Goal: Task Accomplishment & Management: Manage account settings

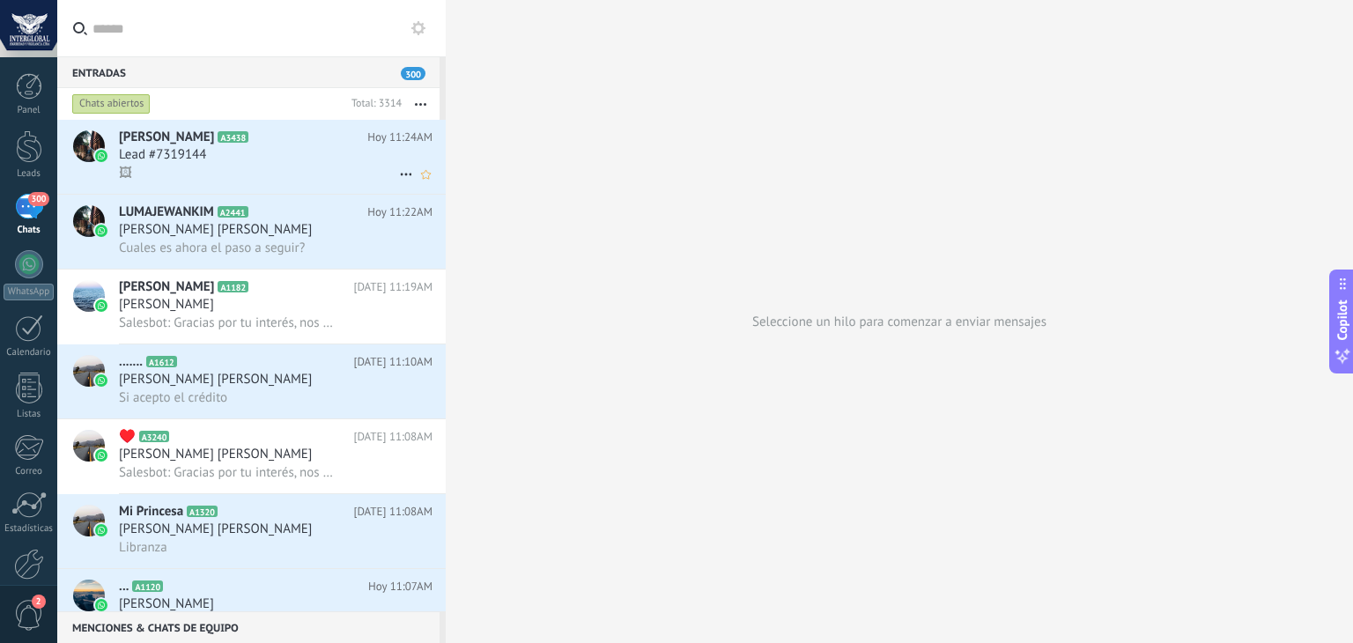
click at [212, 157] on h3 "Lead #7319144" at bounding box center [167, 155] width 96 height 18
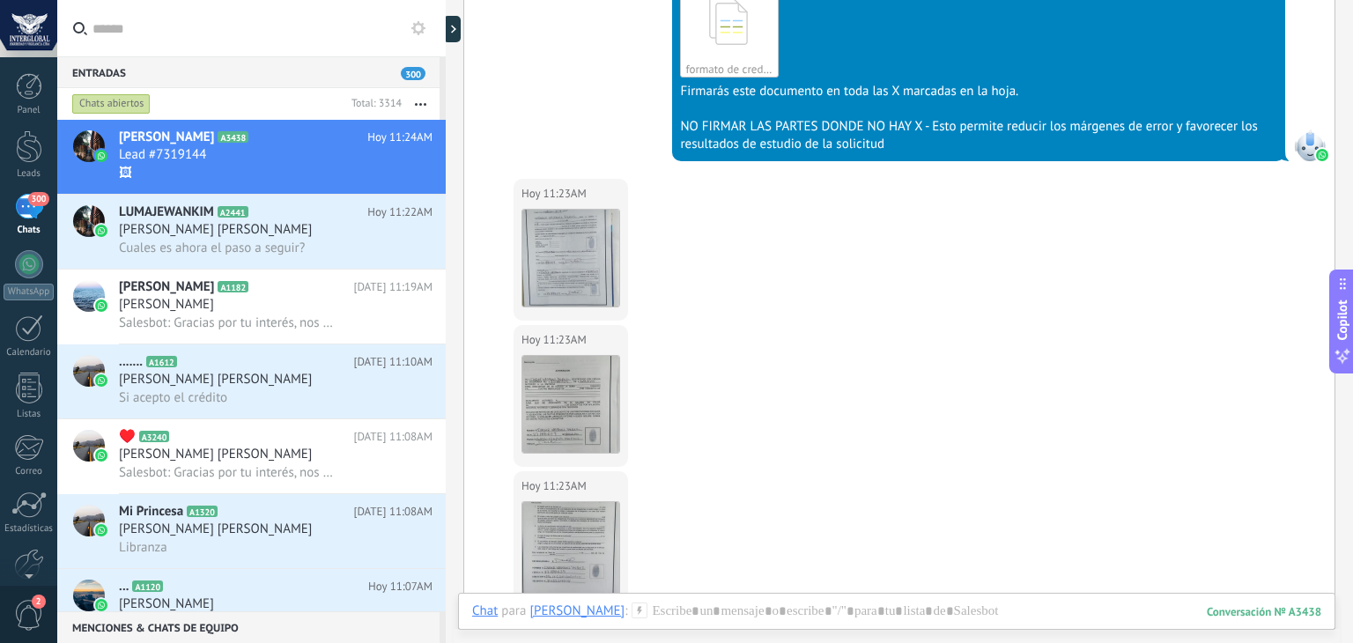
scroll to position [1824, 0]
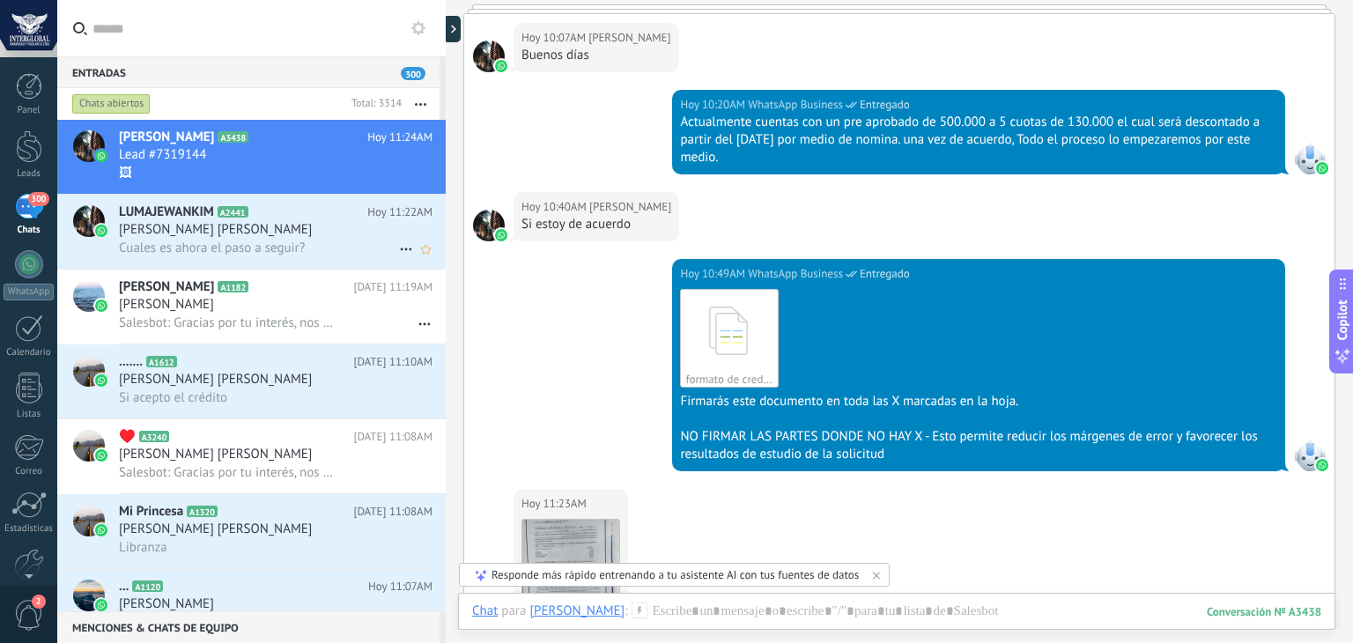
click at [307, 260] on div "LUMAJEWANKIM A2441 [DATE] 11:22AM [PERSON_NAME] [PERSON_NAME] Cuales es ahora e…" at bounding box center [282, 232] width 327 height 74
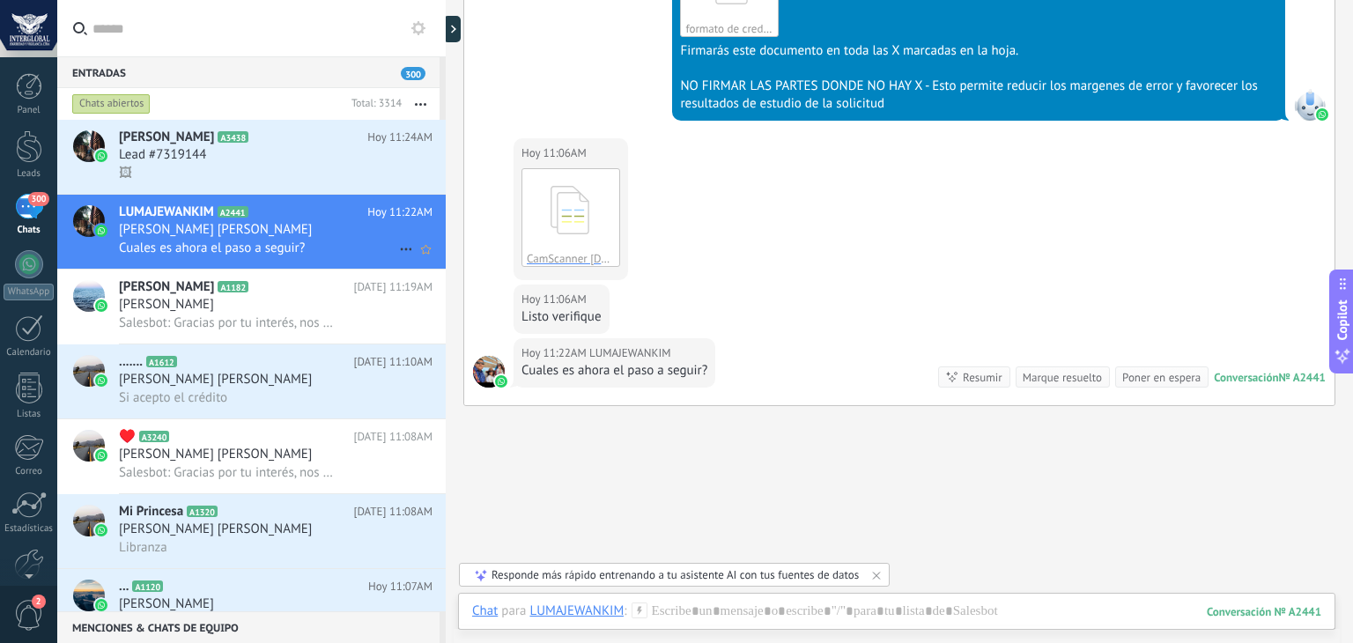
scroll to position [1657, 0]
click at [214, 314] on span "[PERSON_NAME]" at bounding box center [166, 305] width 95 height 18
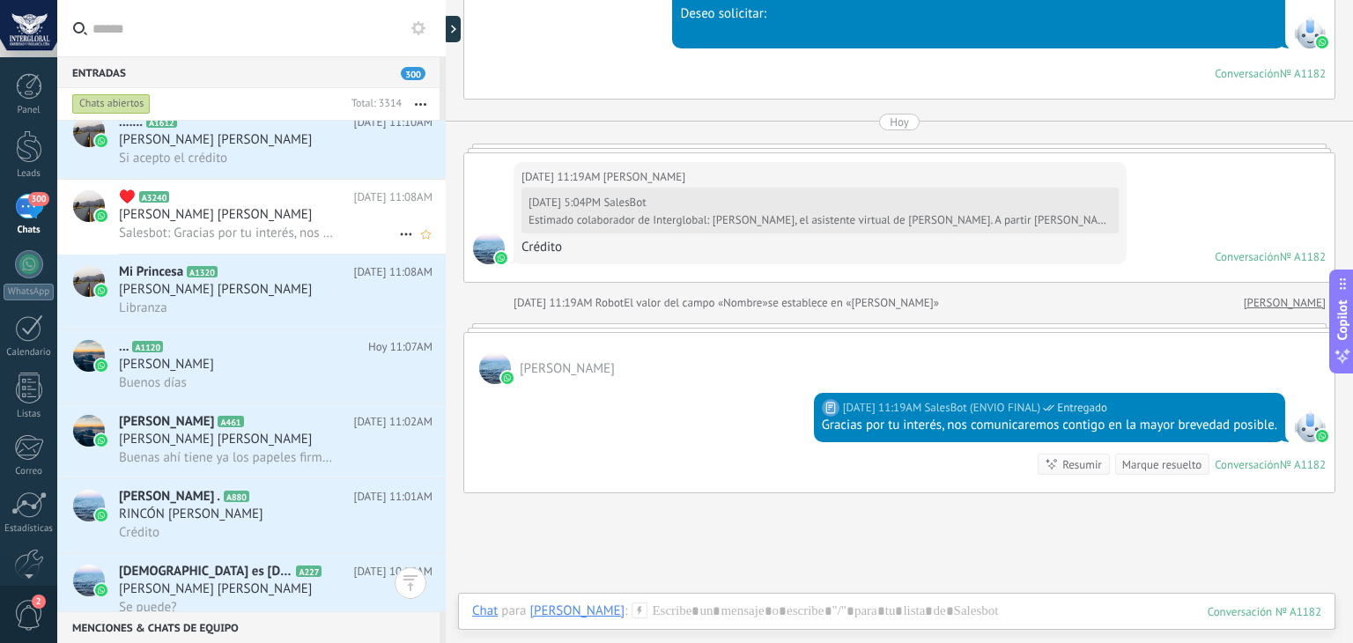
scroll to position [246, 0]
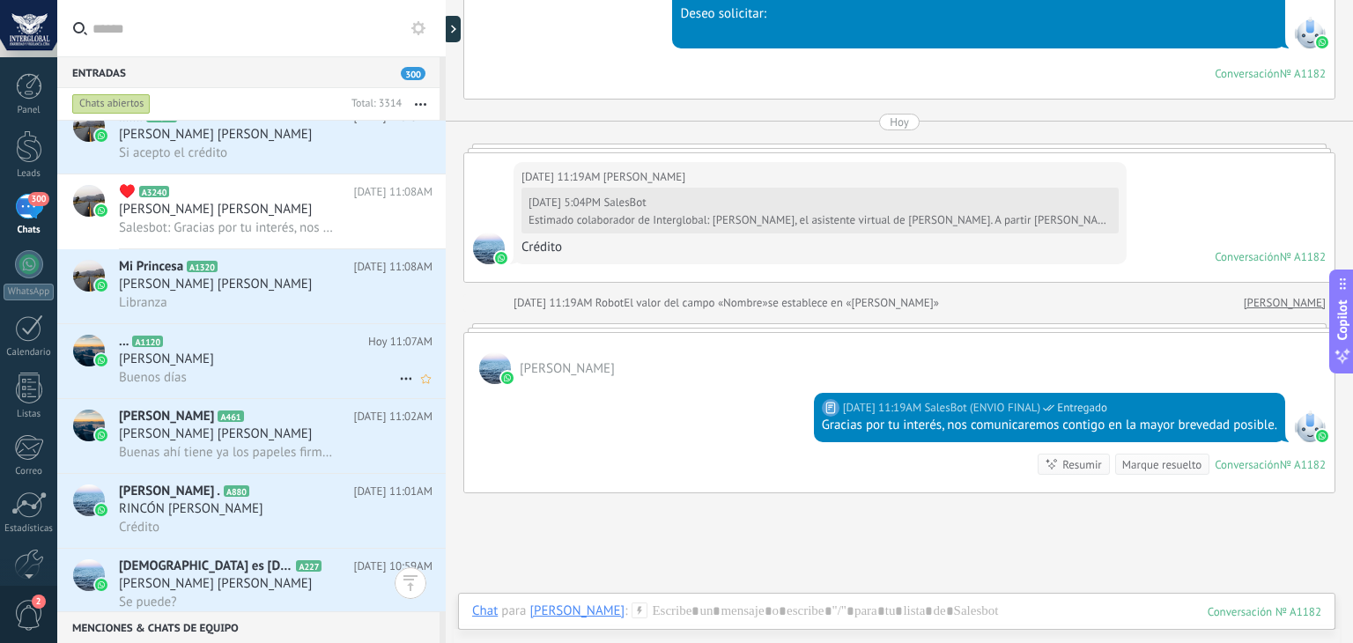
click at [214, 365] on span "[PERSON_NAME]" at bounding box center [166, 360] width 95 height 18
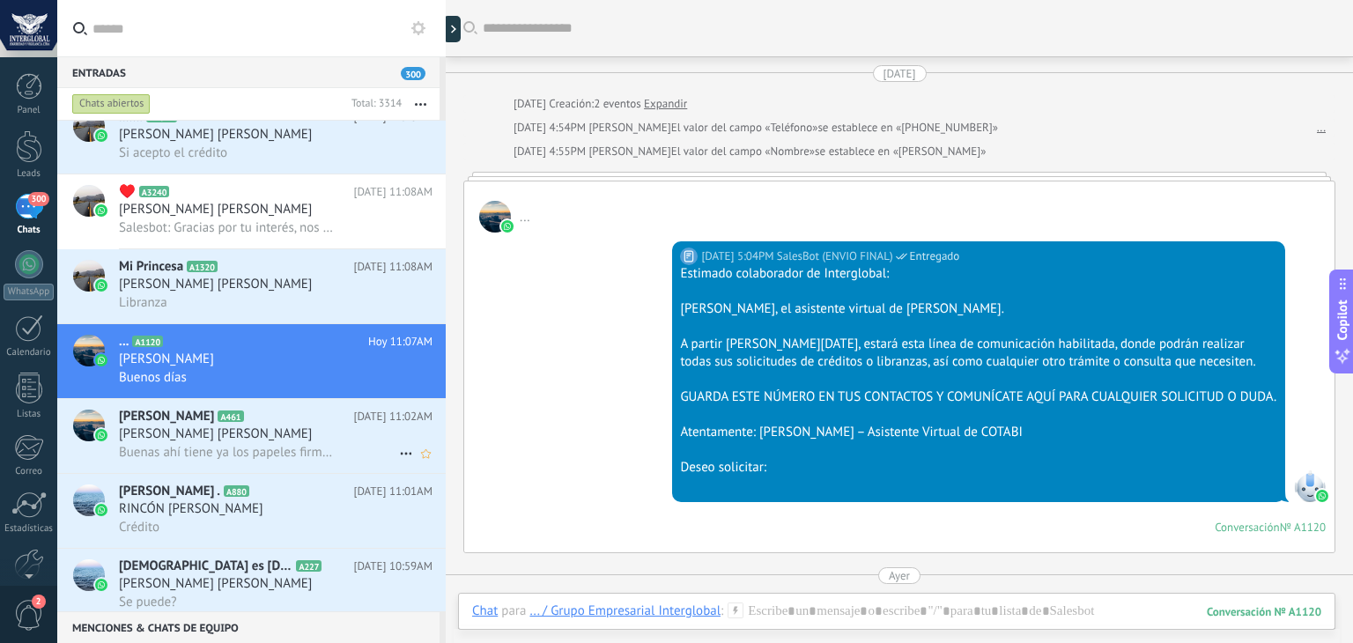
click at [248, 426] on h2 "[PERSON_NAME] A461" at bounding box center [236, 417] width 234 height 18
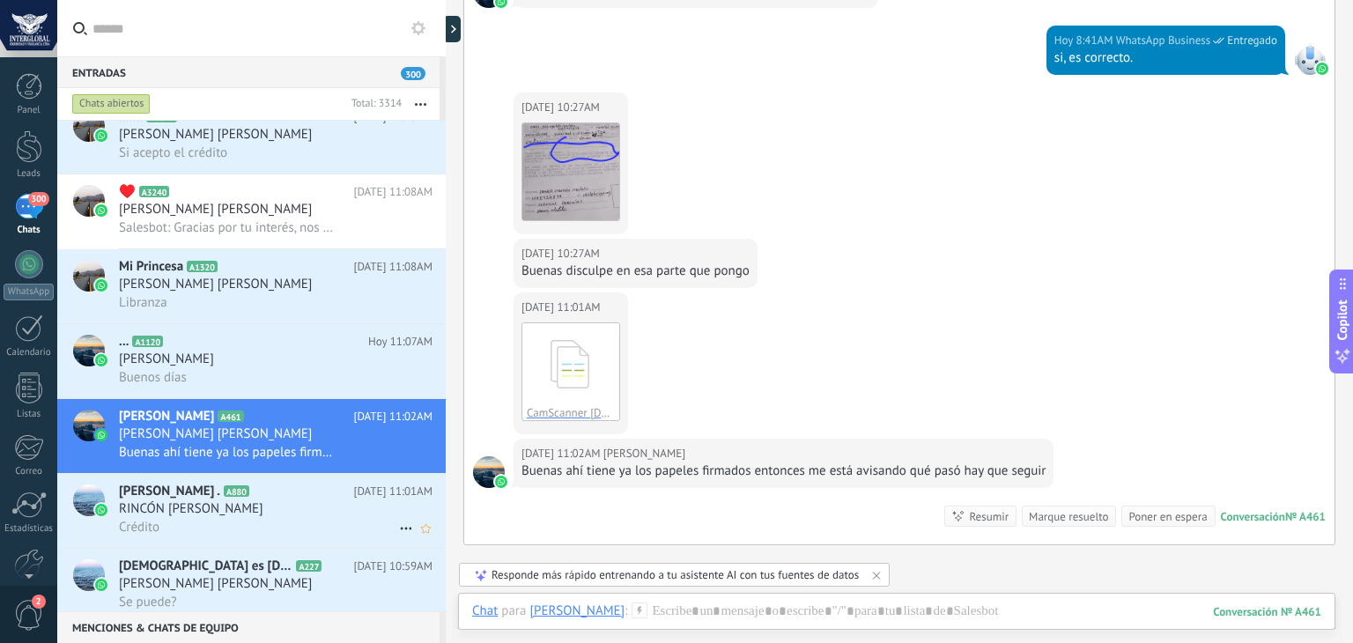
scroll to position [2307, 0]
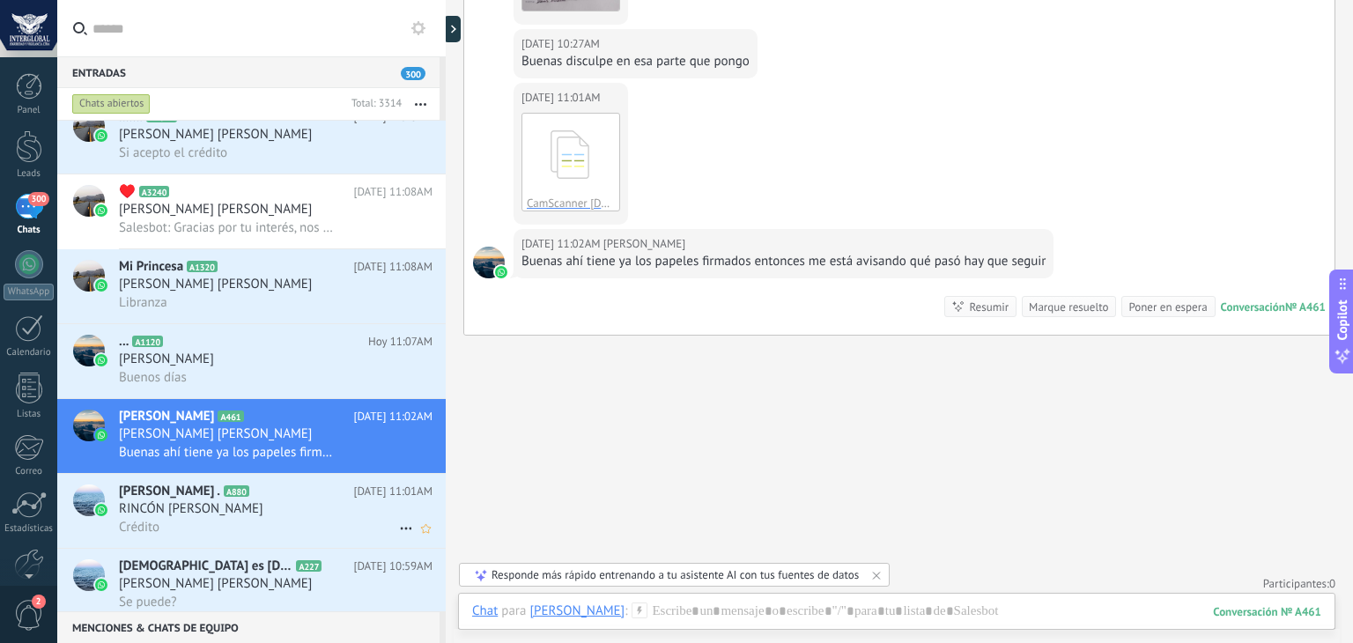
click at [214, 512] on span "RINCÓN [PERSON_NAME]" at bounding box center [191, 509] width 145 height 18
